Goal: Information Seeking & Learning: Check status

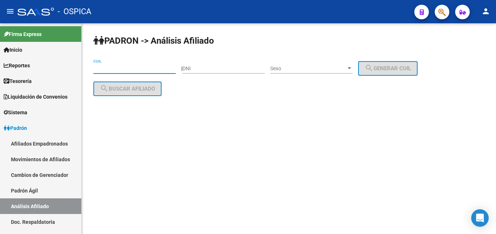
scroll to position [37, 0]
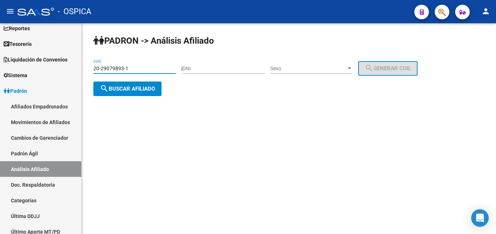
type input "20-29079893-1"
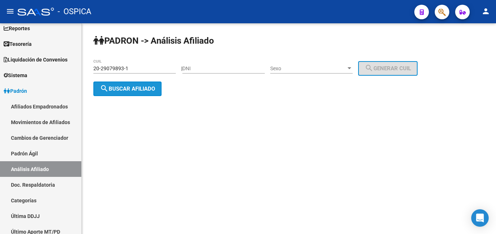
click at [125, 93] on button "search Buscar afiliado" at bounding box center [127, 89] width 68 height 15
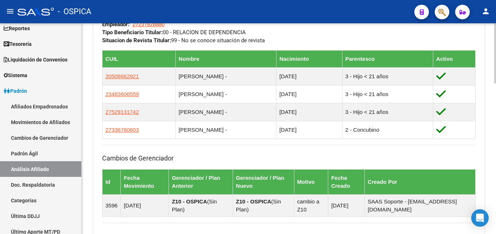
scroll to position [529, 0]
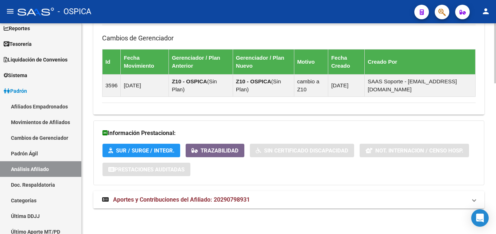
click at [165, 199] on span "Aportes y Contribuciones del Afiliado: 20290798931" at bounding box center [181, 199] width 137 height 7
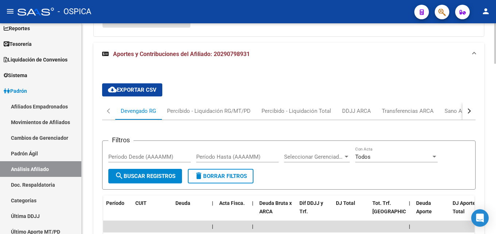
scroll to position [752, 0]
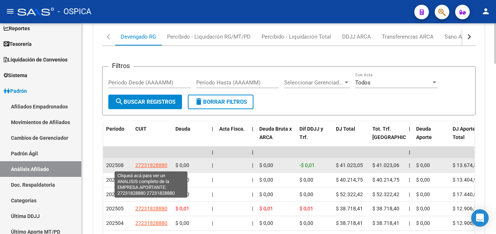
click at [147, 168] on span "27231828880" at bounding box center [151, 165] width 32 height 6
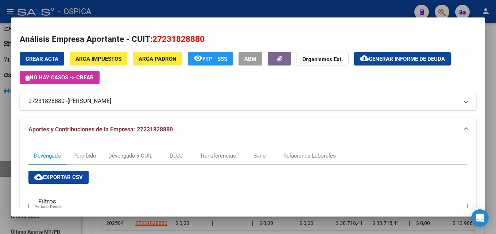
click at [187, 8] on div at bounding box center [248, 117] width 496 height 234
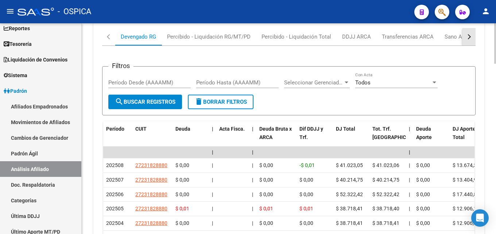
click at [466, 38] on button "button" at bounding box center [468, 36] width 13 height 17
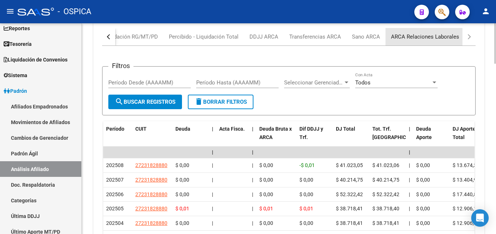
click at [424, 39] on div "ARCA Relaciones Laborales" at bounding box center [425, 37] width 68 height 8
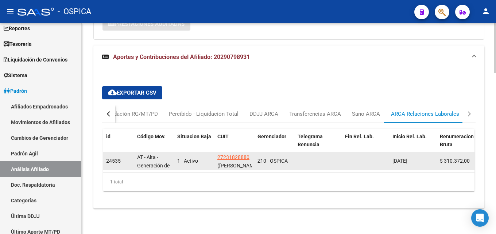
scroll to position [681, 0]
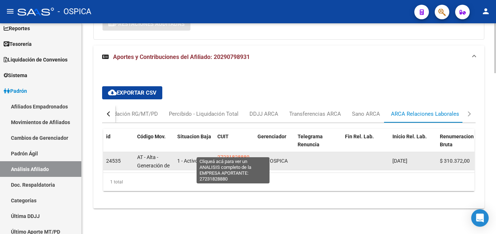
click at [242, 154] on span "27231828880" at bounding box center [233, 157] width 32 height 6
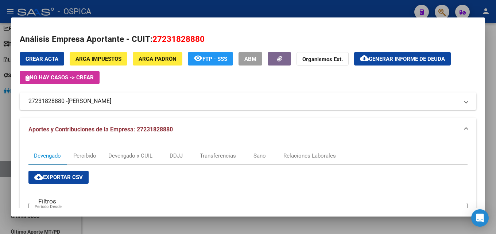
click at [155, 51] on div "Análisis Empresa Aportante - CUIT: 27231828880 Crear Acta ARCA Impuestos ARCA P…" at bounding box center [248, 219] width 456 height 373
click at [153, 56] on span "ARCA Padrón" at bounding box center [157, 59] width 38 height 7
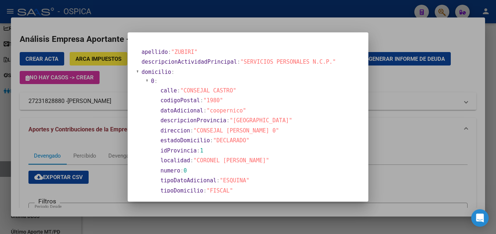
click at [285, 11] on div at bounding box center [248, 117] width 496 height 234
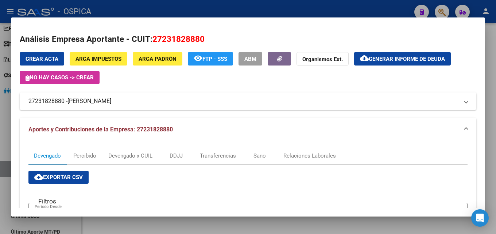
click at [251, 10] on div at bounding box center [248, 117] width 496 height 234
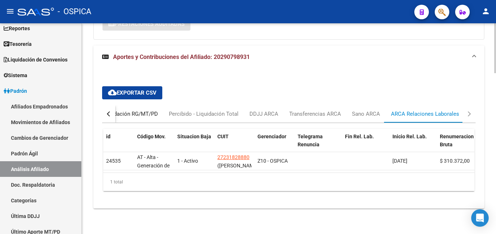
click at [148, 110] on div "Percibido - Liquidación RG/MT/PD" at bounding box center [115, 114] width 83 height 8
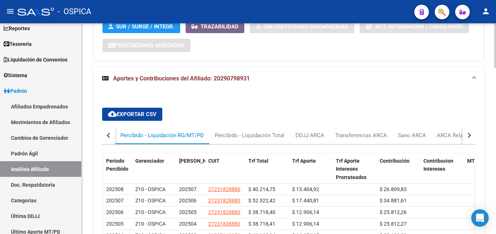
scroll to position [712, 0]
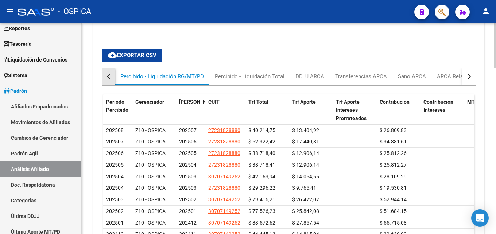
click at [111, 74] on button "button" at bounding box center [108, 76] width 13 height 17
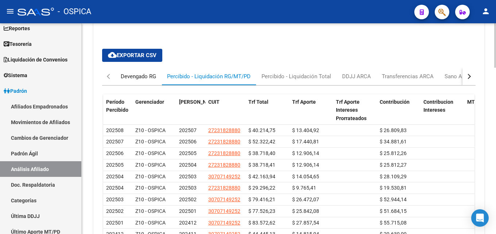
click at [126, 79] on div "Devengado RG" at bounding box center [138, 77] width 35 height 8
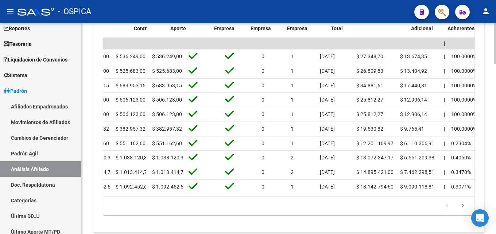
scroll to position [0, 0]
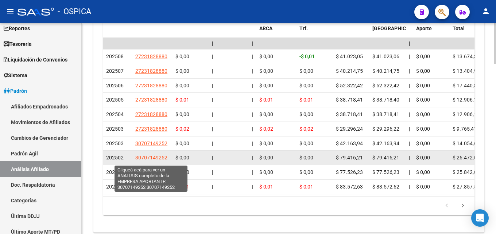
click at [152, 161] on span "30707149252" at bounding box center [151, 158] width 32 height 6
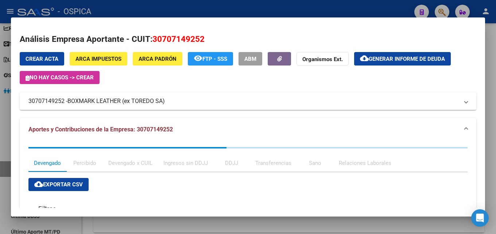
click at [216, 3] on div at bounding box center [248, 117] width 496 height 234
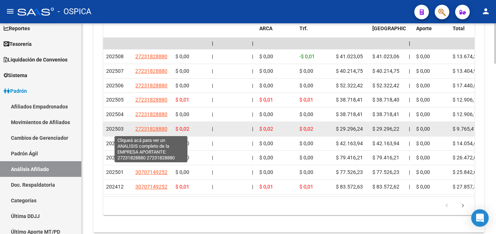
click at [163, 132] on span "27231828880" at bounding box center [151, 129] width 32 height 6
type textarea "27231828880"
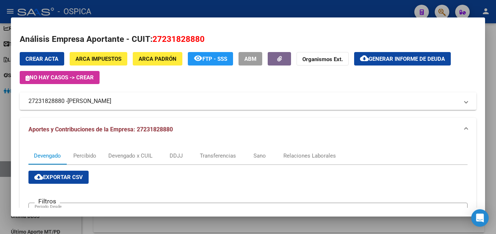
click at [198, 4] on div at bounding box center [248, 117] width 496 height 234
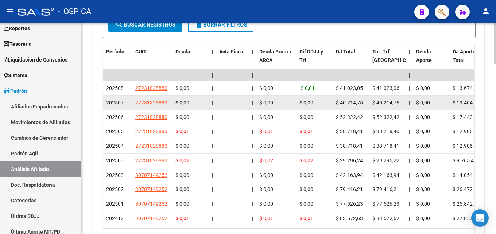
scroll to position [787, 0]
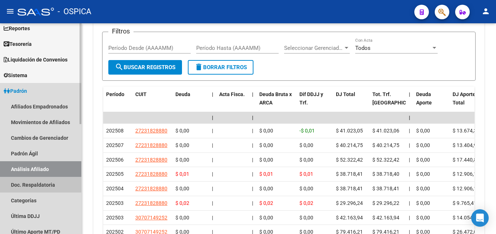
click at [40, 183] on link "Doc. Respaldatoria" at bounding box center [40, 185] width 81 height 16
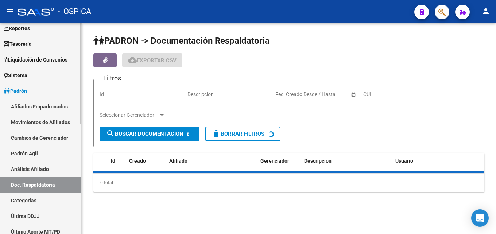
click at [43, 169] on link "Análisis Afiliado" at bounding box center [40, 169] width 81 height 16
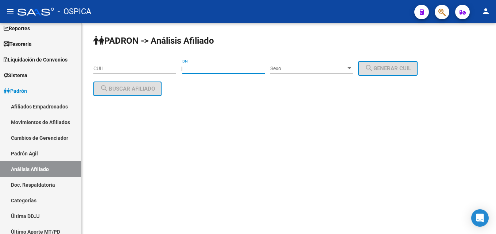
click at [200, 66] on input "DNI" at bounding box center [223, 69] width 82 height 6
click at [198, 67] on input "DNI" at bounding box center [223, 69] width 82 height 6
click at [285, 66] on span "Sexo" at bounding box center [308, 69] width 76 height 6
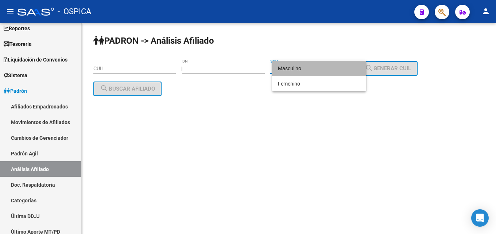
click at [284, 71] on span "Masculino" at bounding box center [319, 68] width 82 height 15
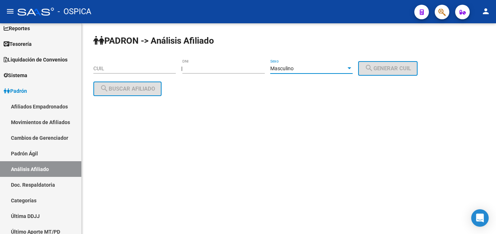
click at [286, 72] on div "Masculino Sexo" at bounding box center [311, 66] width 82 height 15
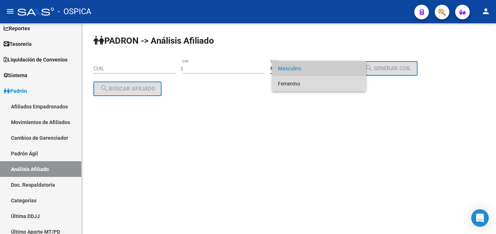
click at [286, 84] on span "Femenino" at bounding box center [319, 83] width 82 height 15
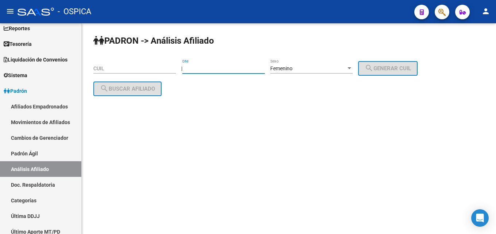
drag, startPoint x: 217, startPoint y: 70, endPoint x: 181, endPoint y: 74, distance: 36.3
click at [182, 72] on input "DNI" at bounding box center [223, 69] width 82 height 6
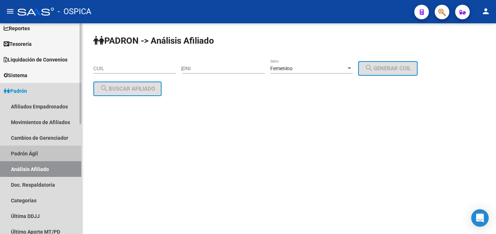
click at [21, 155] on link "Padrón Ágil" at bounding box center [40, 154] width 81 height 16
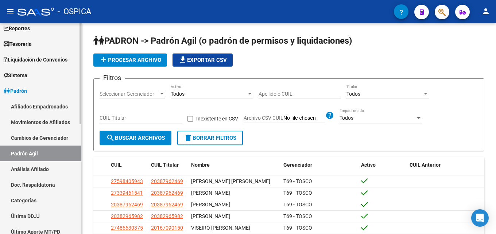
click at [23, 168] on link "Análisis Afiliado" at bounding box center [40, 169] width 81 height 16
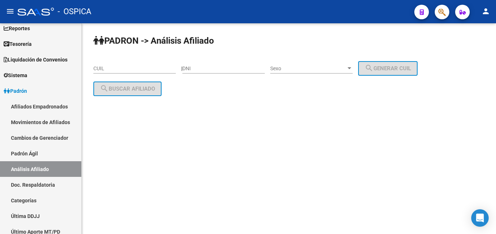
click at [215, 70] on input "DNI" at bounding box center [223, 69] width 82 height 6
click at [310, 70] on span "Sexo" at bounding box center [308, 69] width 76 height 6
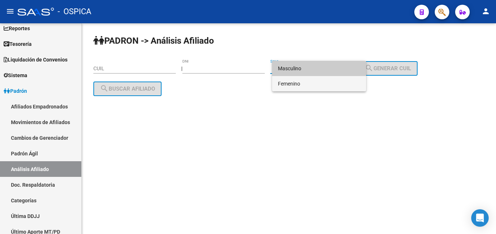
click at [306, 83] on span "Femenino" at bounding box center [319, 83] width 82 height 15
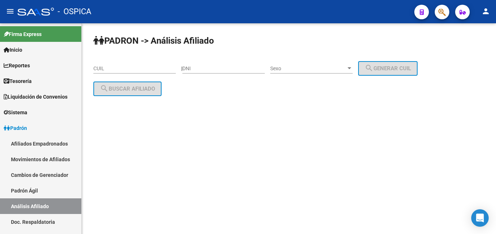
click at [191, 65] on div "DNI" at bounding box center [223, 66] width 82 height 15
click at [294, 67] on span "Sexo" at bounding box center [308, 69] width 76 height 6
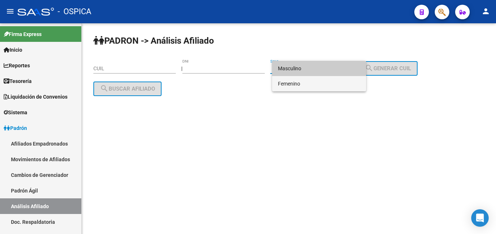
click at [293, 83] on span "Femenino" at bounding box center [319, 83] width 82 height 15
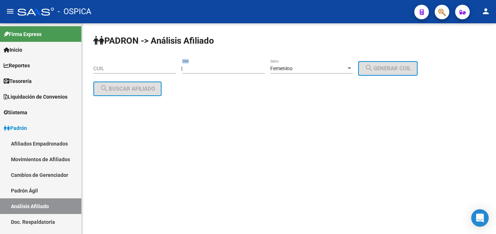
drag, startPoint x: 278, startPoint y: 80, endPoint x: 261, endPoint y: 61, distance: 25.3
click at [261, 66] on div "| DNI Femenino Sexo search Generar CUIL" at bounding box center [302, 69] width 242 height 6
click at [140, 68] on input "CUIL" at bounding box center [134, 69] width 82 height 6
paste input "-24466135-"
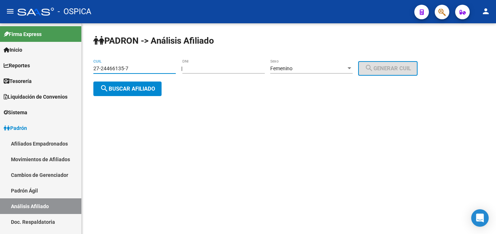
type input "27-24466135-7"
click at [151, 85] on button "search Buscar afiliado" at bounding box center [127, 89] width 68 height 15
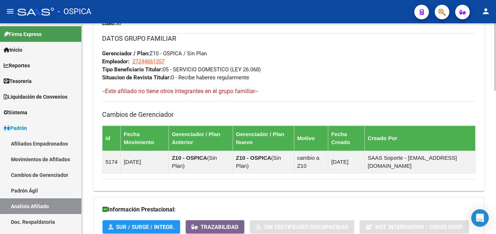
scroll to position [448, 0]
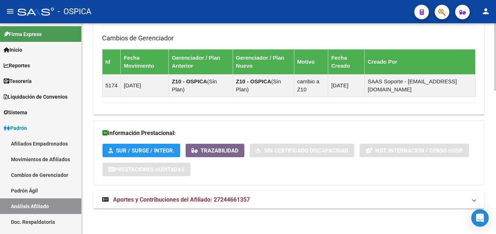
click at [170, 200] on span "Aportes y Contribuciones del Afiliado: 27244661357" at bounding box center [181, 199] width 137 height 7
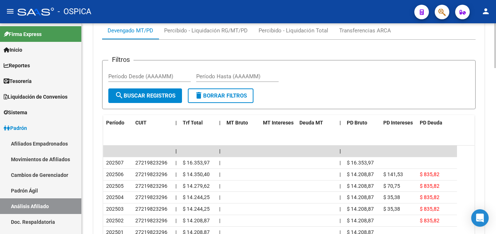
scroll to position [671, 0]
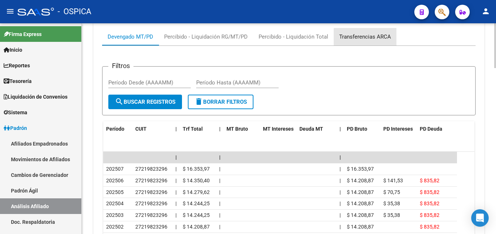
click at [380, 37] on div "Transferencias ARCA" at bounding box center [365, 37] width 52 height 8
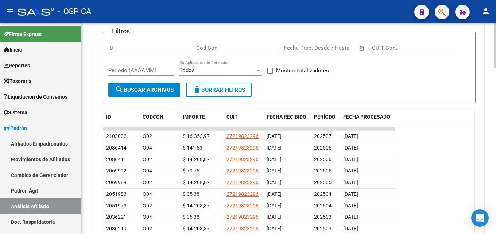
scroll to position [669, 0]
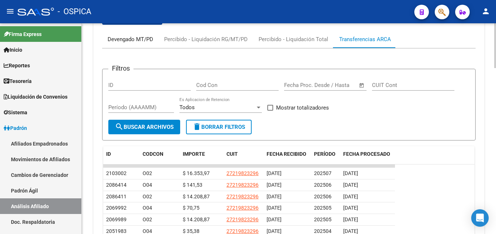
click at [129, 42] on div "Devengado MT/PD" at bounding box center [130, 39] width 46 height 8
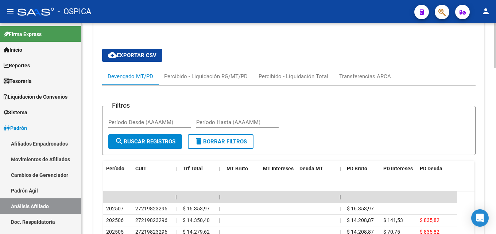
scroll to position [706, 0]
